Goal: Check status

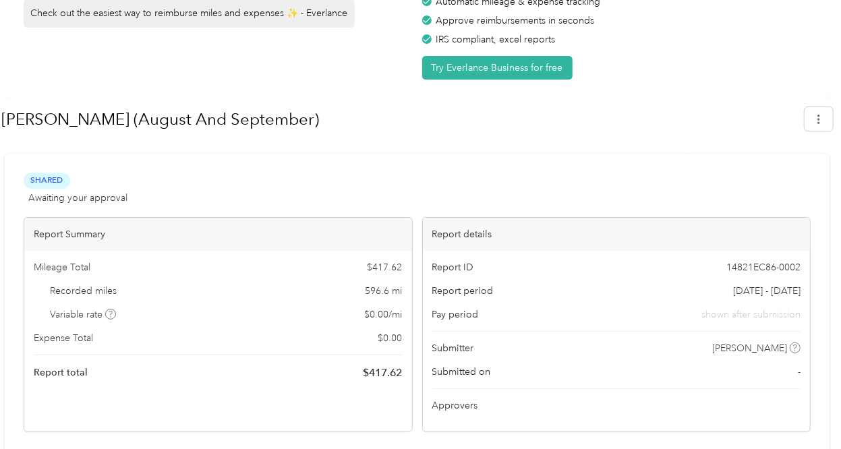
scroll to position [104, 0]
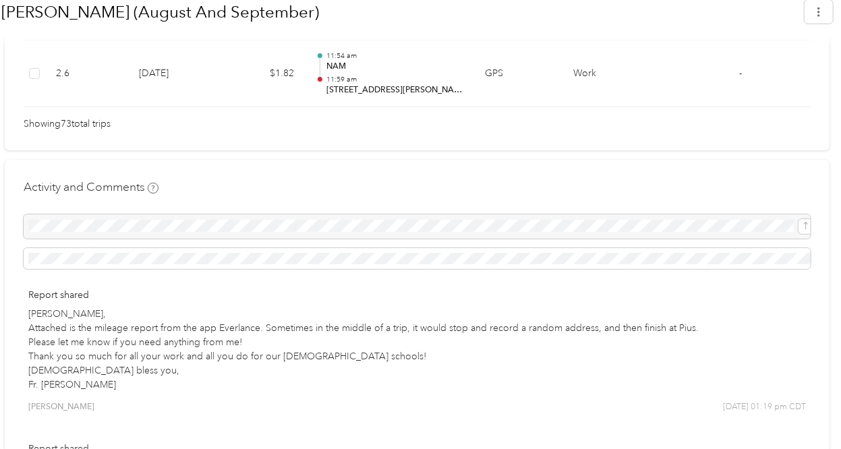
scroll to position [5473, 0]
